Goal: Information Seeking & Learning: Find specific fact

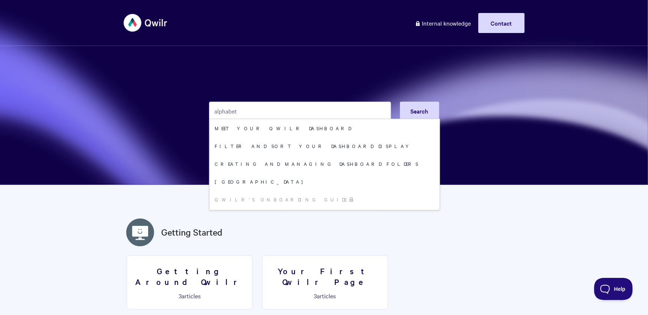
type input "alphabet"
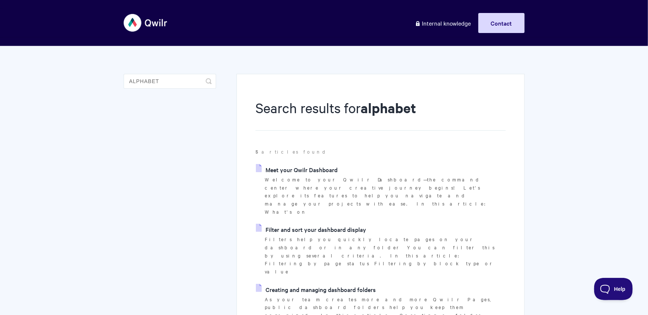
click at [320, 199] on ul "Meet your Qwilr Dashboard Welcome to your Qwilr Dashboard—the command center wh…" at bounding box center [380, 301] width 250 height 275
click at [318, 224] on link "Filter and sort your dashboard display" at bounding box center [311, 229] width 110 height 11
click at [291, 173] on link "Meet your Qwilr Dashboard" at bounding box center [297, 169] width 82 height 11
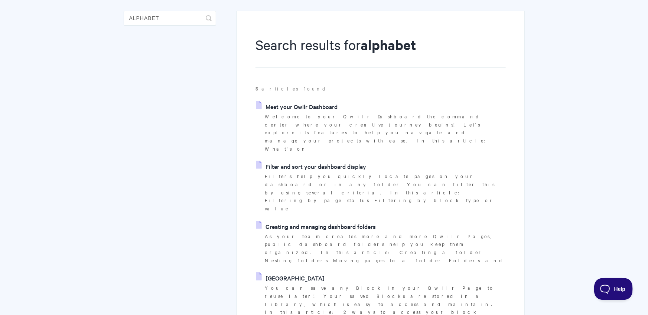
scroll to position [66, 0]
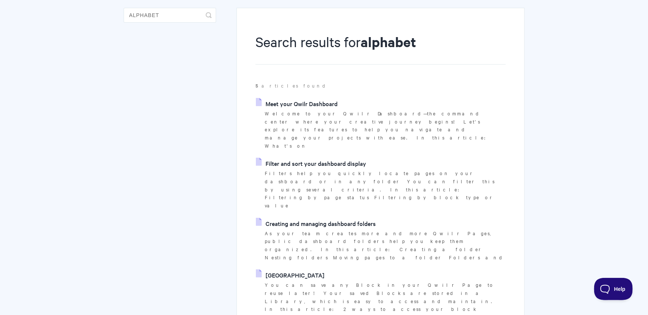
click at [303, 218] on link "Creating and managing dashboard folders" at bounding box center [316, 223] width 120 height 11
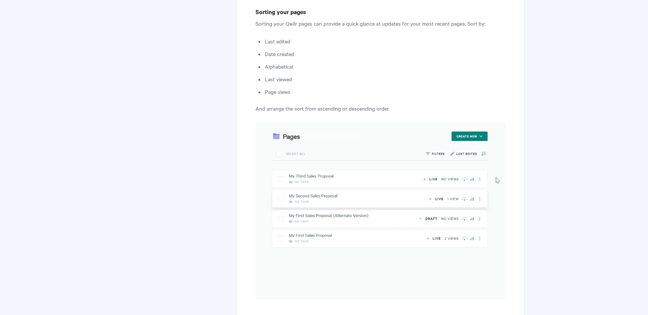
scroll to position [2217, 0]
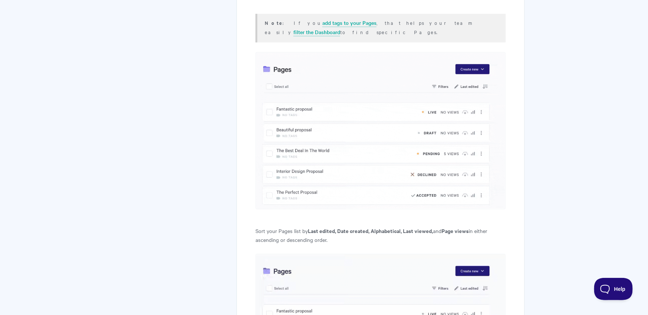
scroll to position [1084, 0]
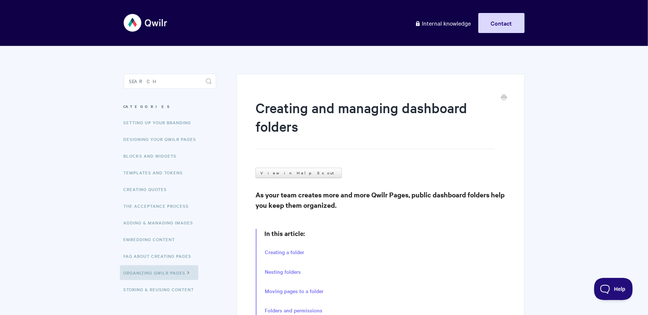
scroll to position [534, 0]
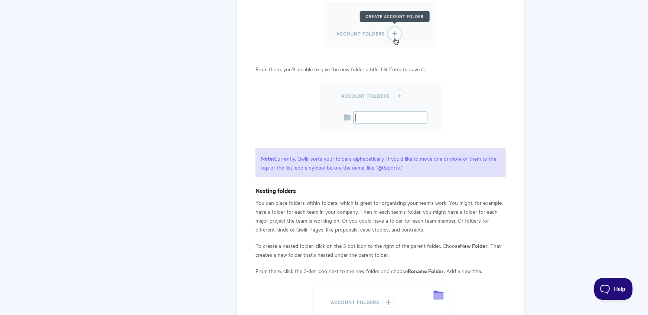
drag, startPoint x: 273, startPoint y: 155, endPoint x: 428, endPoint y: 167, distance: 155.3
click at [428, 167] on p "Note: Currently, Qwilr sorts your folders alphabetically. If you'd like to move…" at bounding box center [380, 163] width 250 height 29
copy p "Currently, Qwilr sorts your folders alphabetically. If you'd like to move one o…"
